Goal: Check status: Check status

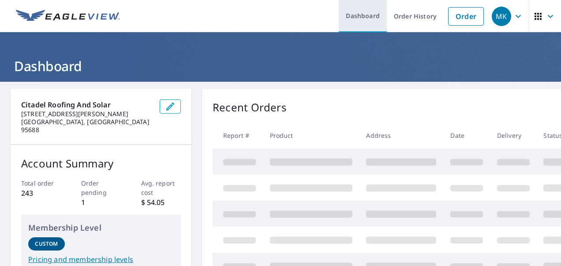
click at [360, 19] on link "Dashboard" at bounding box center [363, 16] width 48 height 32
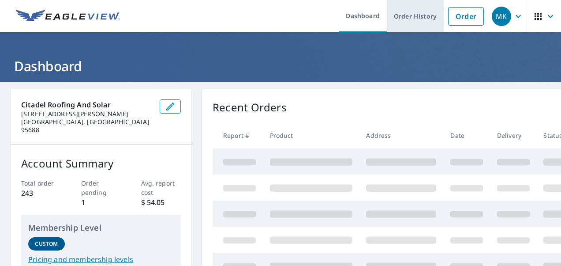
click at [411, 18] on link "Order History" at bounding box center [415, 16] width 57 height 32
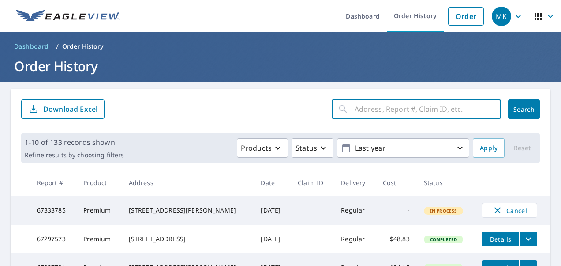
click at [371, 114] on input "text" at bounding box center [428, 109] width 146 height 25
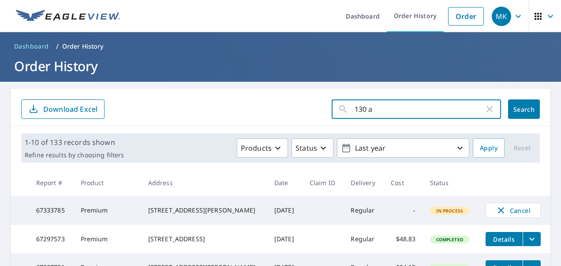
type input "130"
click button "Search" at bounding box center [524, 108] width 32 height 19
